Goal: Use online tool/utility: Utilize a website feature to perform a specific function

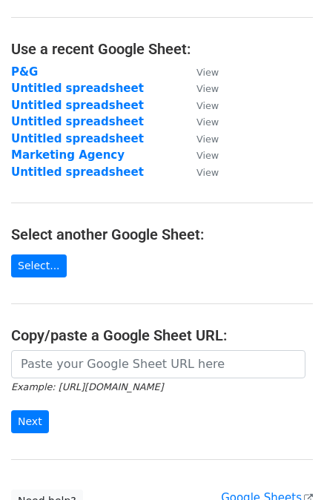
scroll to position [188, 0]
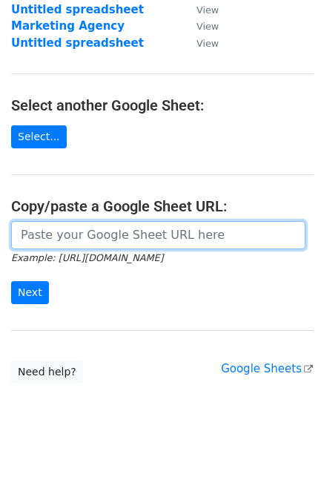
click at [143, 244] on input "url" at bounding box center [158, 235] width 294 height 28
paste input "https://docs.google.com/spreadsheets/d/1oHUAF_BEtnvFeXGDzp8rX5R0iRx_dfuIYCQlmSd…"
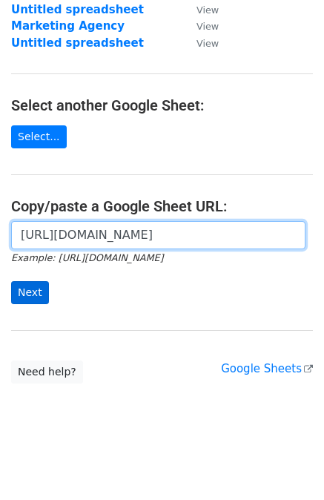
type input "https://docs.google.com/spreadsheets/d/1oHUAF_BEtnvFeXGDzp8rX5R0iRx_dfuIYCQlmSd…"
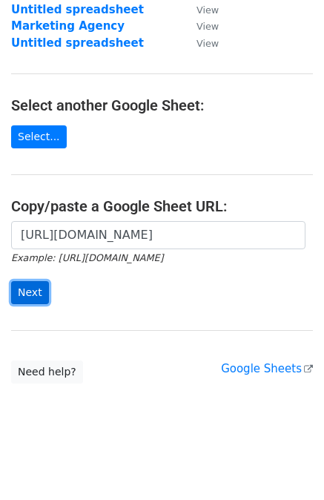
scroll to position [0, 0]
click at [30, 287] on input "Next" at bounding box center [30, 292] width 38 height 23
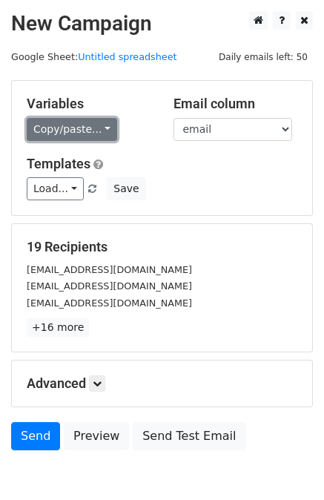
click at [98, 118] on link "Copy/paste..." at bounding box center [72, 129] width 90 height 23
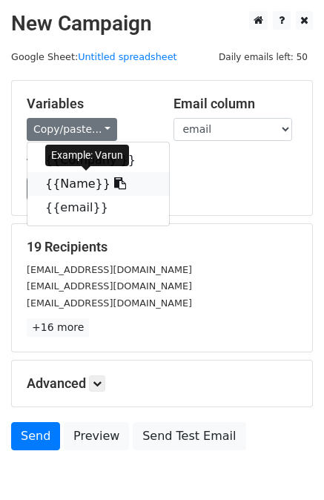
click at [106, 184] on link "{{Name}}" at bounding box center [98, 184] width 142 height 24
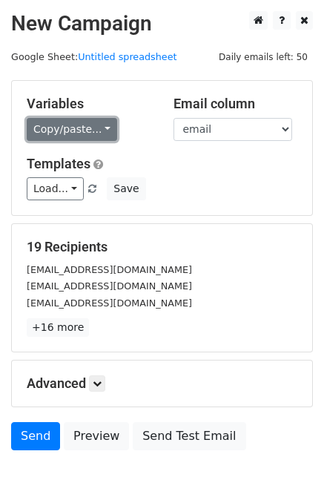
click at [65, 133] on link "Copy/paste..." at bounding box center [72, 129] width 90 height 23
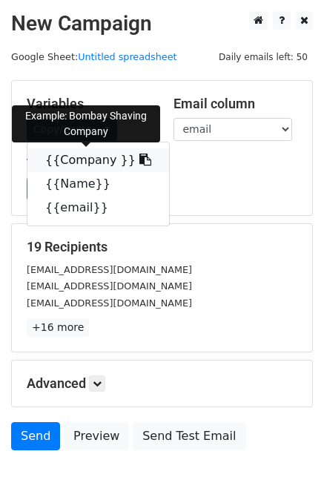
click at [139, 156] on icon at bounding box center [145, 160] width 12 height 12
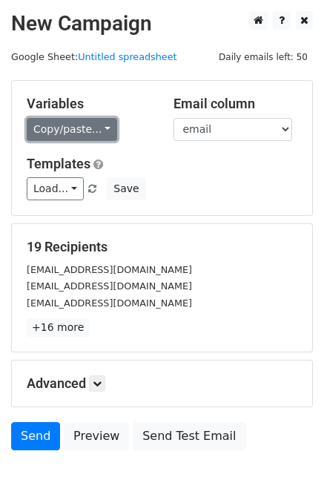
click at [59, 119] on link "Copy/paste..." at bounding box center [72, 129] width 90 height 23
